Goal: Task Accomplishment & Management: Manage account settings

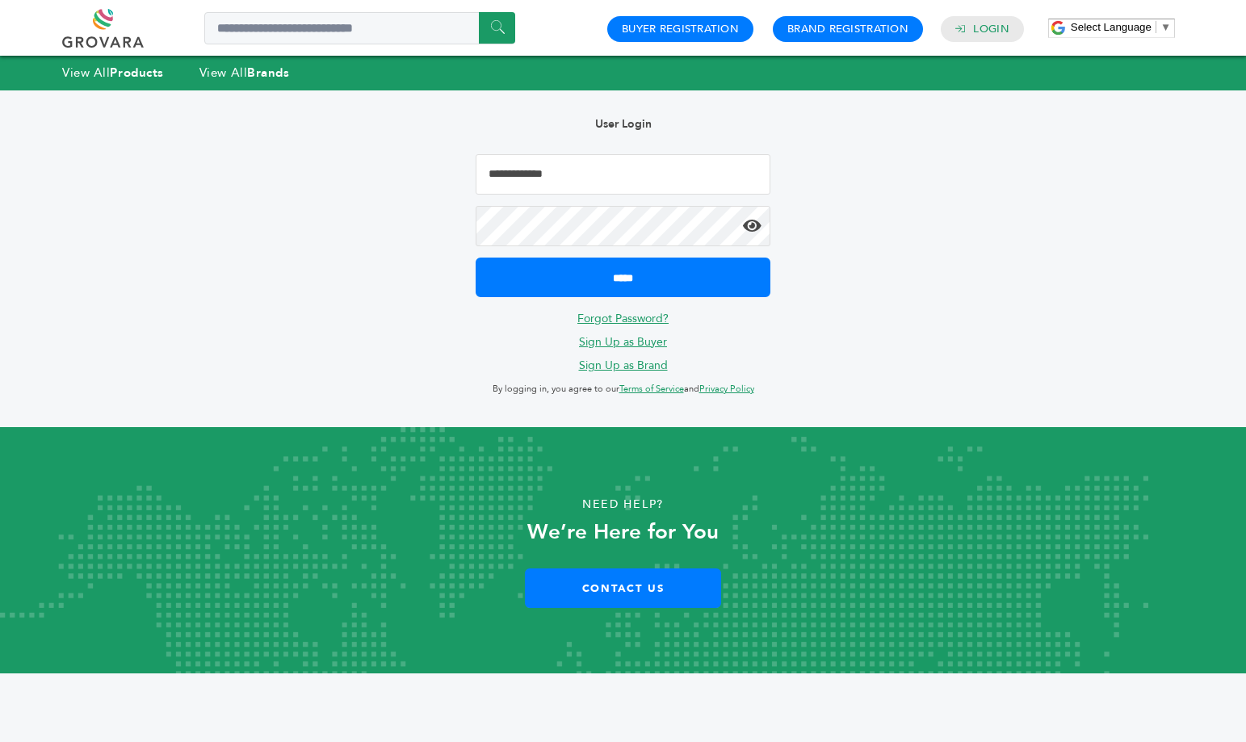
drag, startPoint x: 711, startPoint y: 165, endPoint x: 704, endPoint y: 172, distance: 10.3
click at [711, 165] on input "Email Address" at bounding box center [624, 174] width 296 height 40
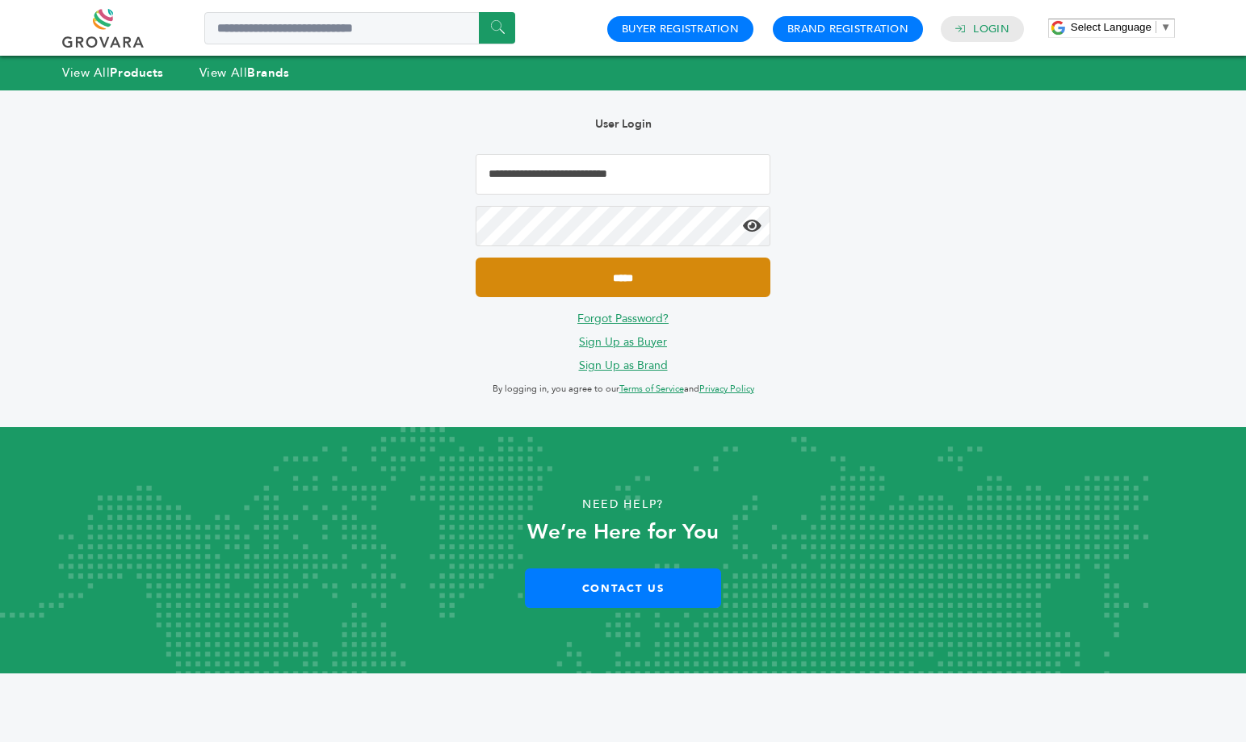
type input "**********"
click at [659, 268] on input "*****" at bounding box center [624, 278] width 296 height 40
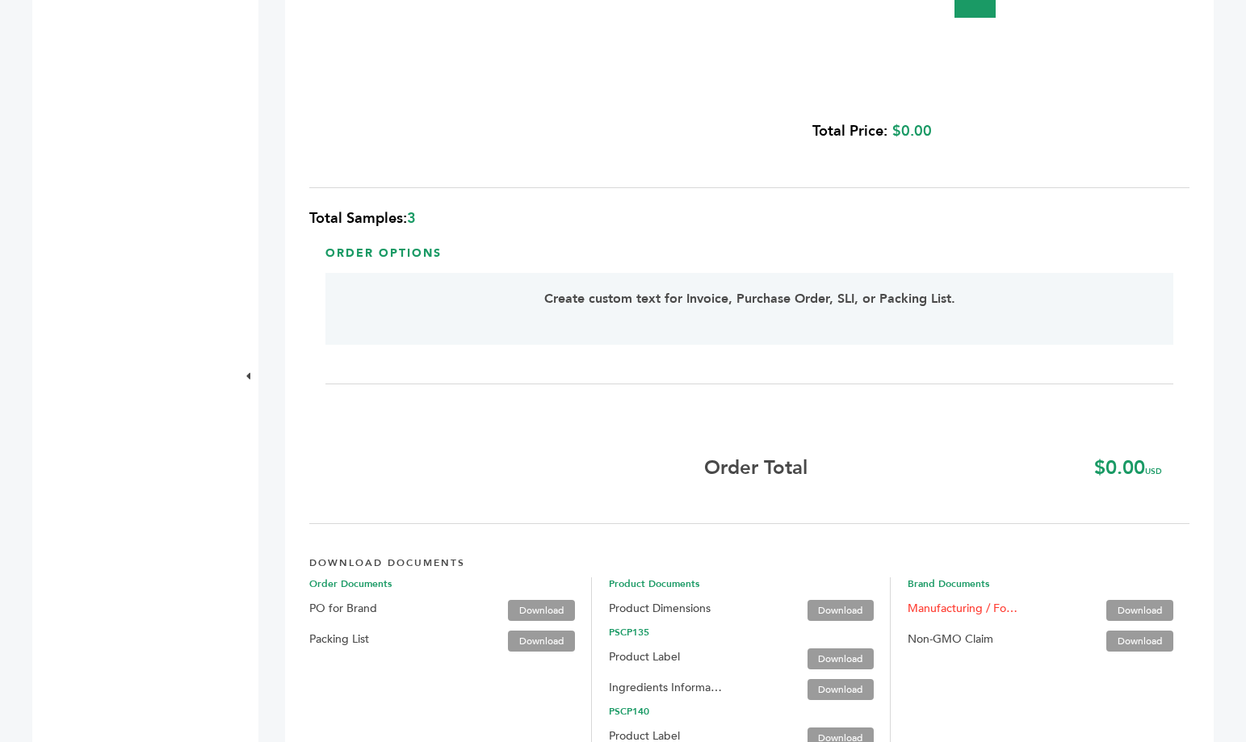
scroll to position [1979, 0]
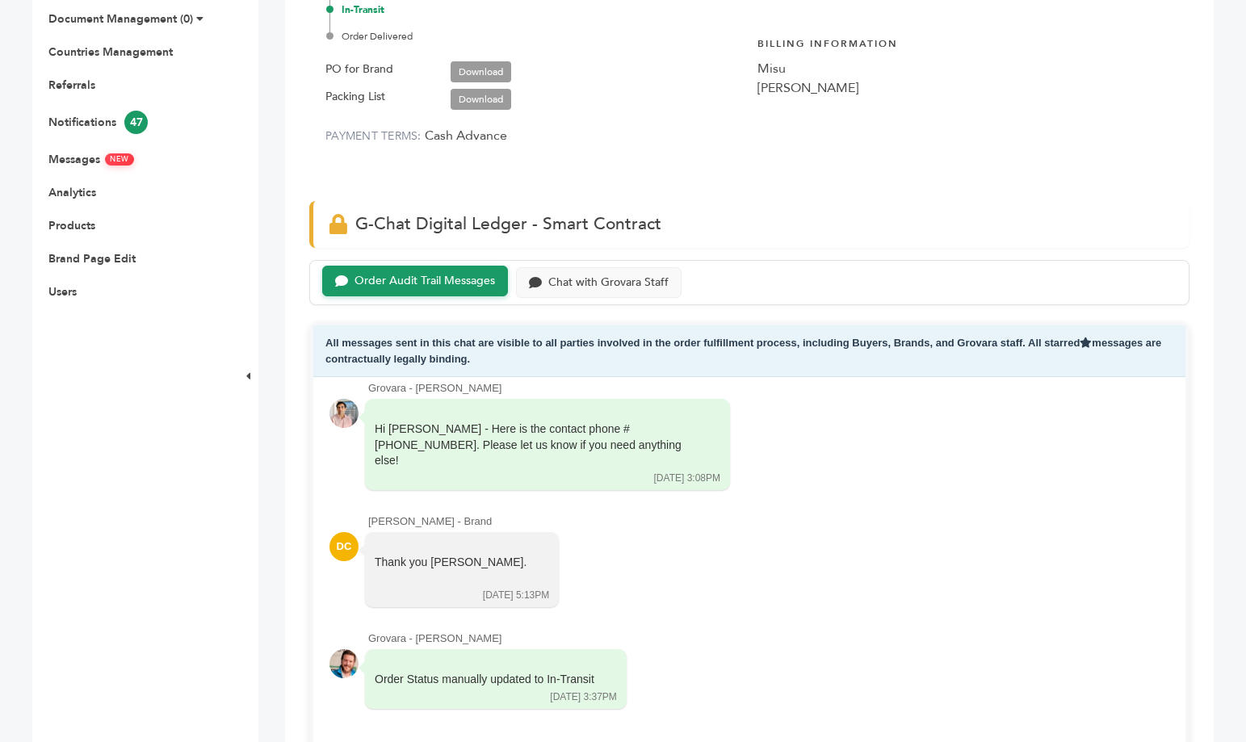
scroll to position [574, 0]
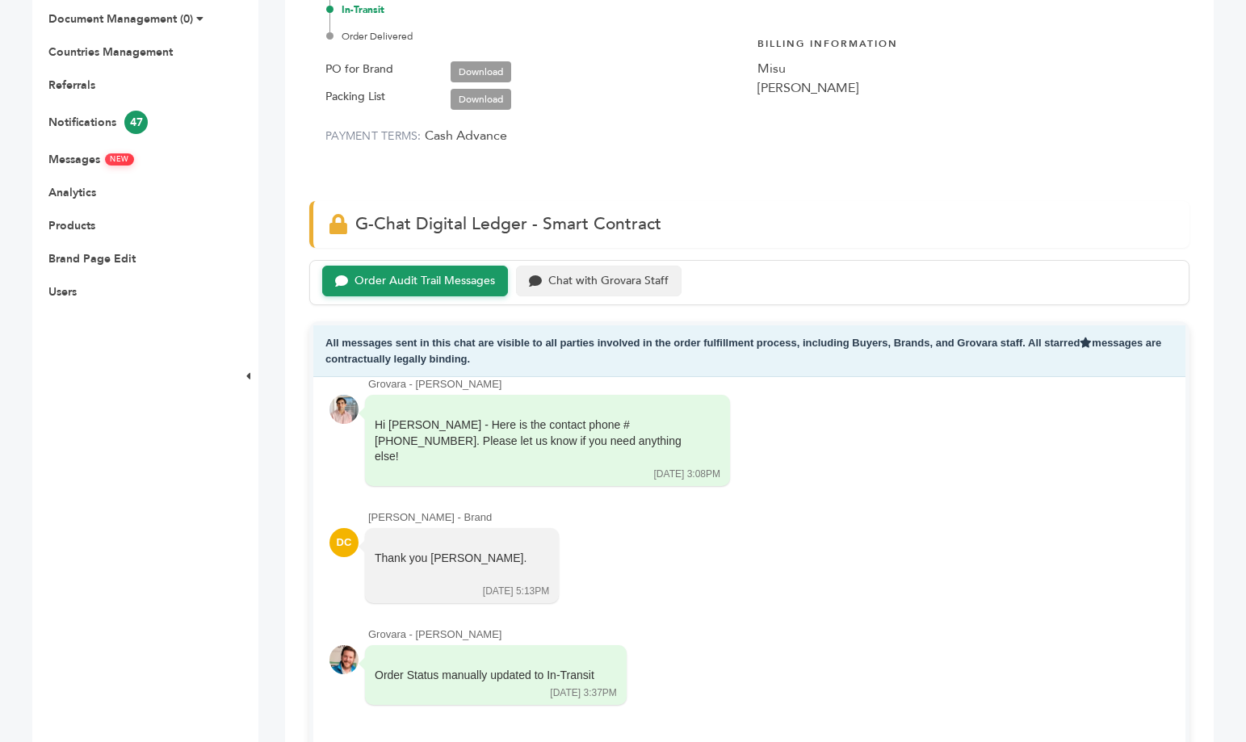
click at [676, 273] on div "Chat with Grovara Staff" at bounding box center [599, 282] width 166 height 32
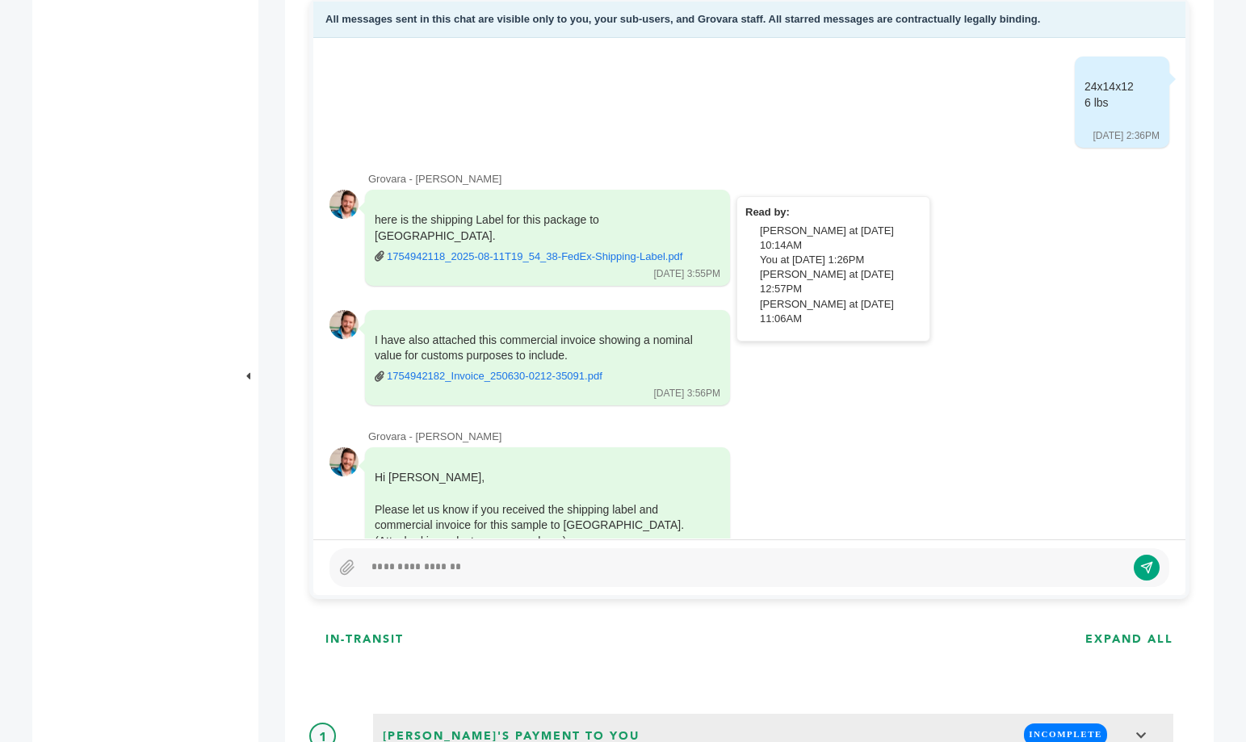
scroll to position [1450, 0]
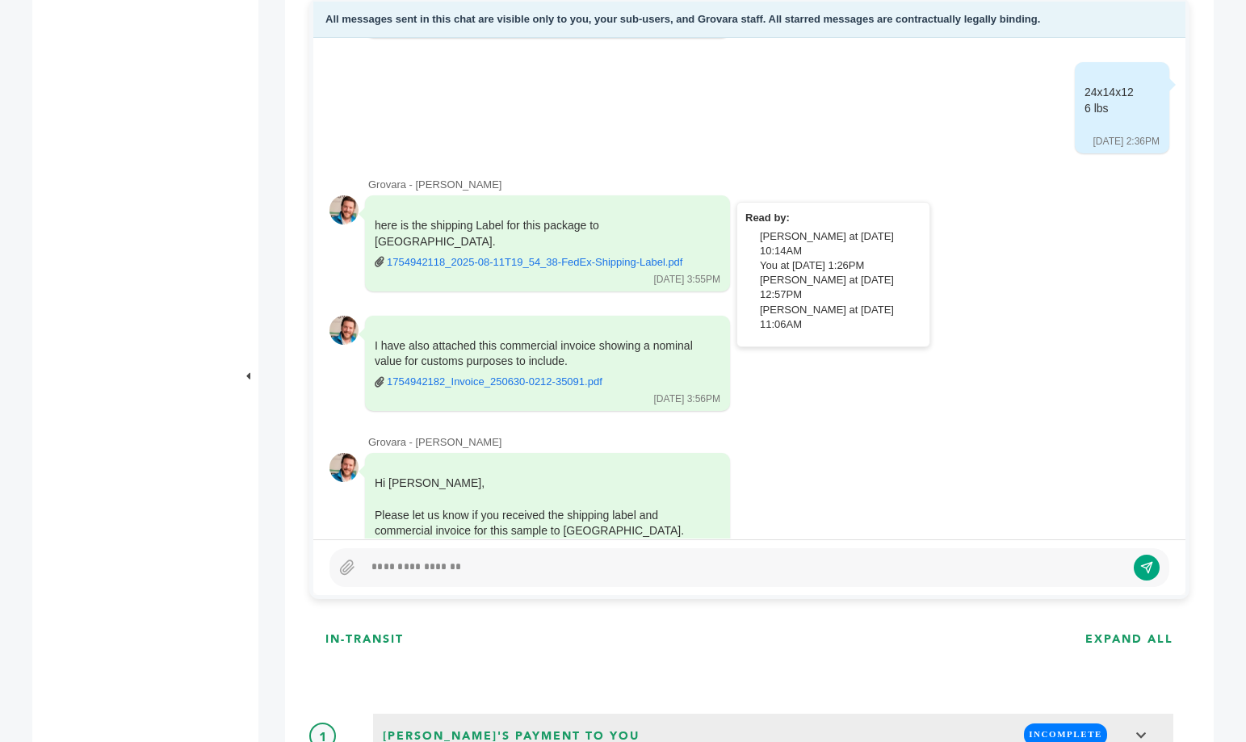
click at [537, 255] on link "1754942118_2025-08-11T19_54_38-FedEx-Shipping-Label.pdf" at bounding box center [535, 262] width 296 height 15
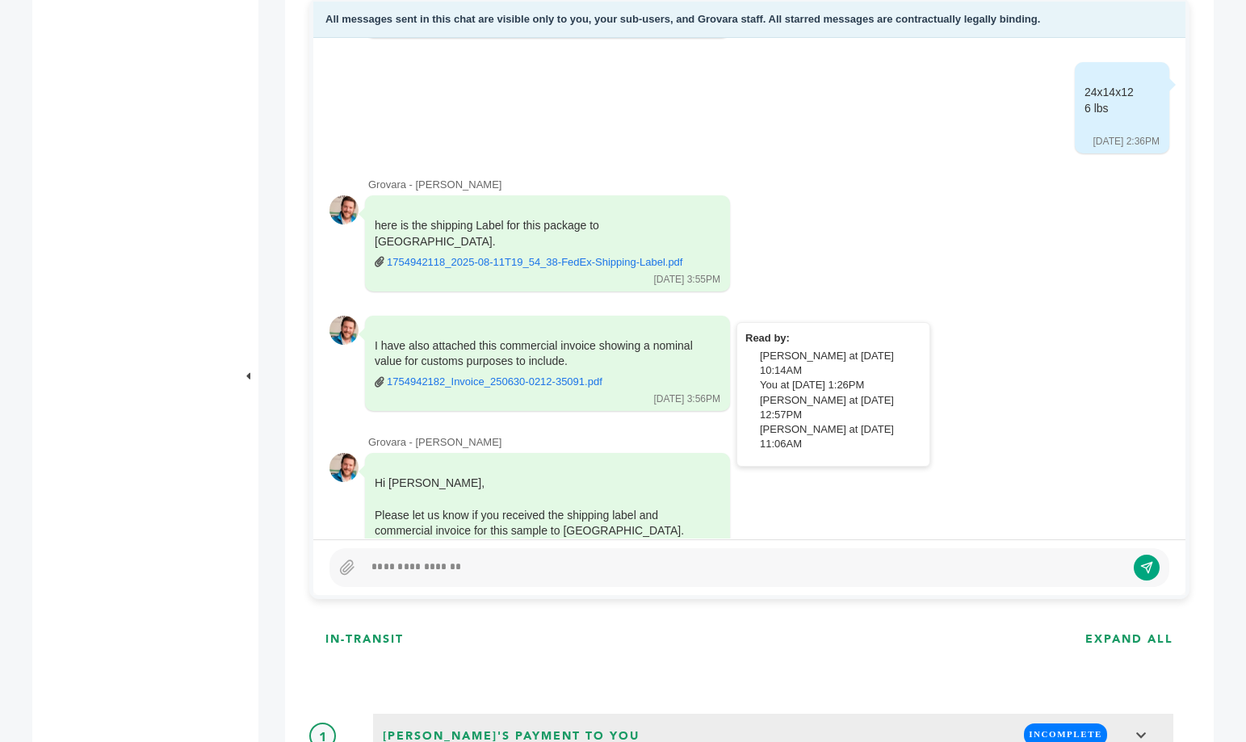
click at [557, 375] on link "1754942182_Invoice_250630-0212-35091.pdf" at bounding box center [495, 382] width 216 height 15
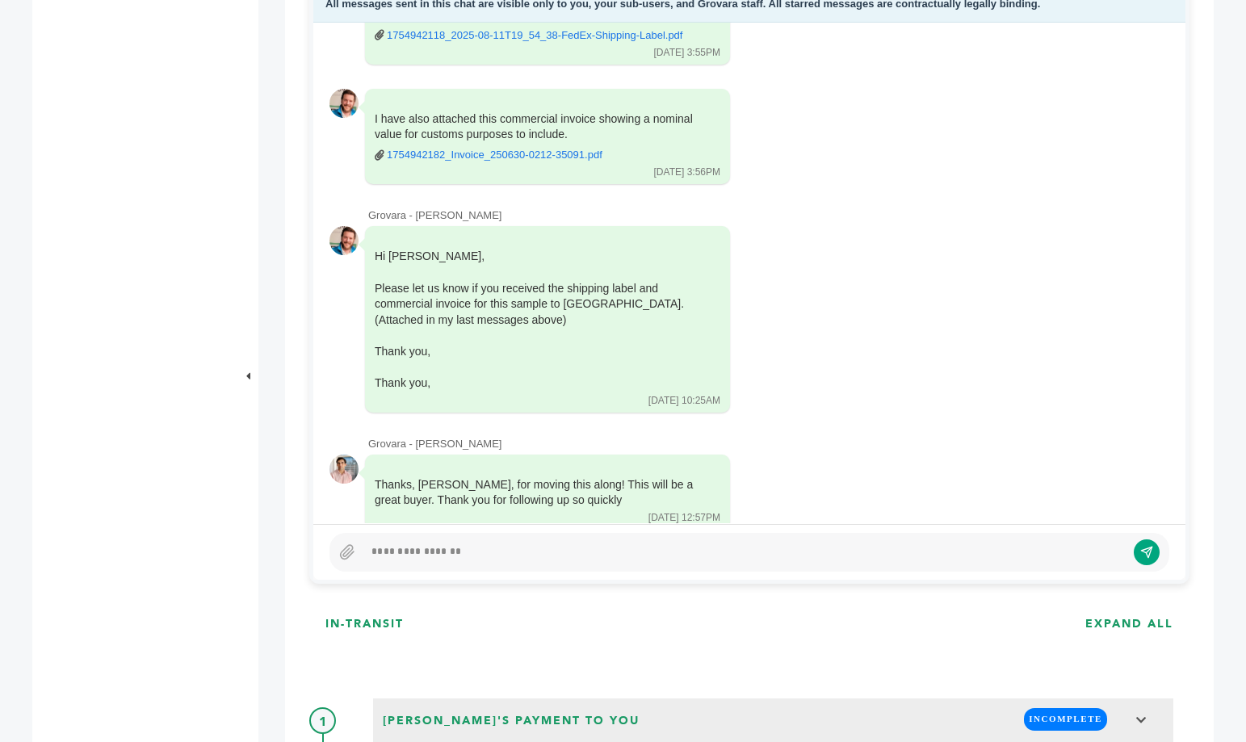
scroll to position [832, 0]
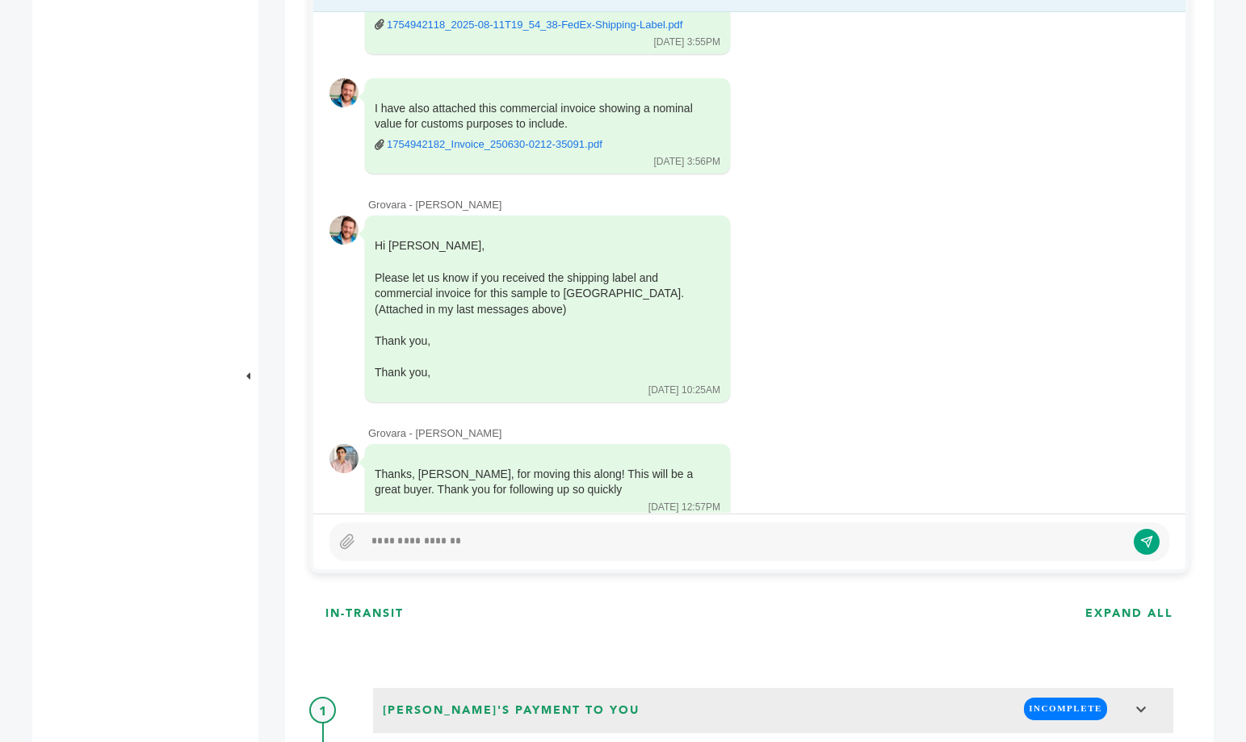
click at [588, 540] on div at bounding box center [745, 541] width 763 height 19
click at [1146, 539] on icon "submit" at bounding box center [1146, 537] width 11 height 11
